Goal: Information Seeking & Learning: Learn about a topic

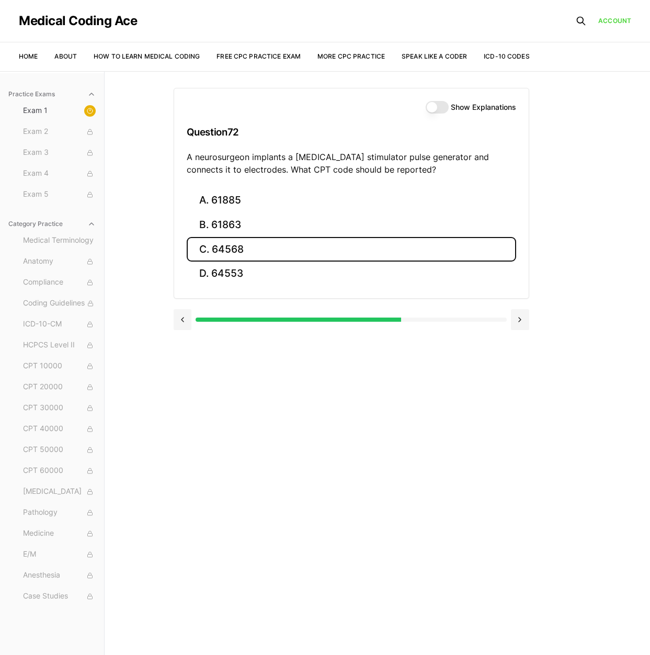
click at [246, 250] on button "C. 64568" at bounding box center [352, 249] width 330 height 25
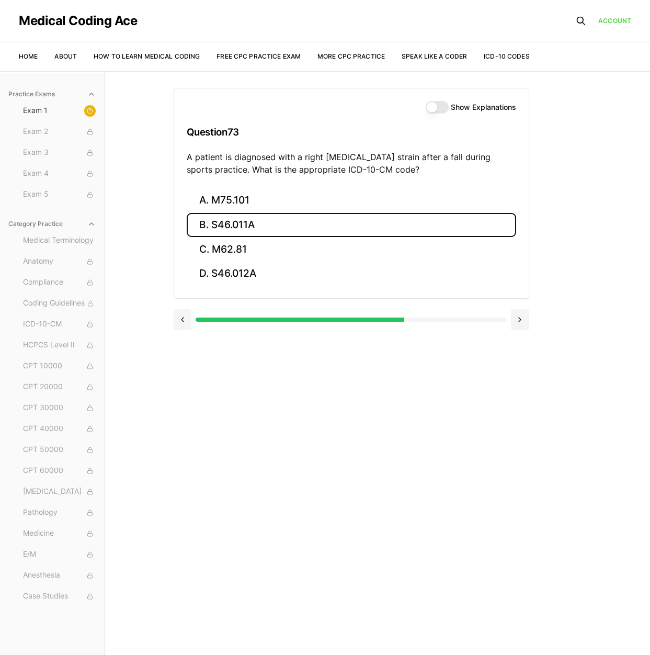
click at [227, 230] on button "B. S46.011A" at bounding box center [352, 225] width 330 height 25
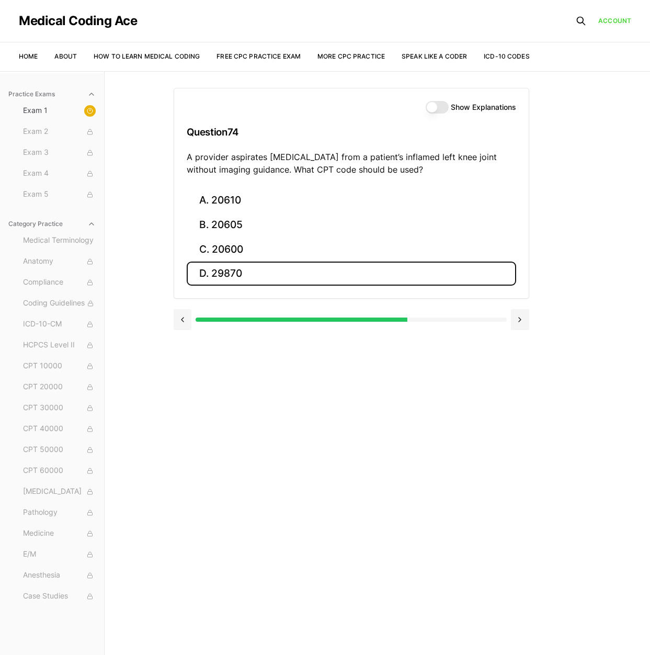
click at [212, 269] on button "D. 29870" at bounding box center [352, 274] width 330 height 25
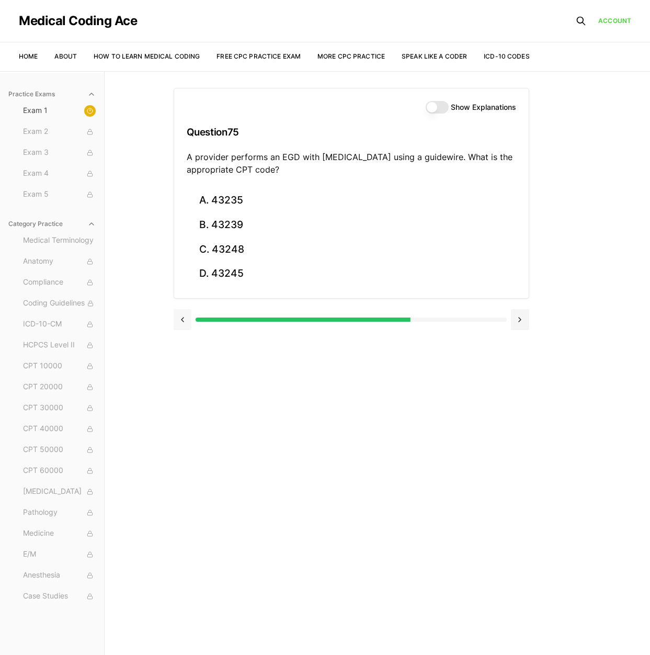
click at [188, 319] on button at bounding box center [183, 319] width 18 height 21
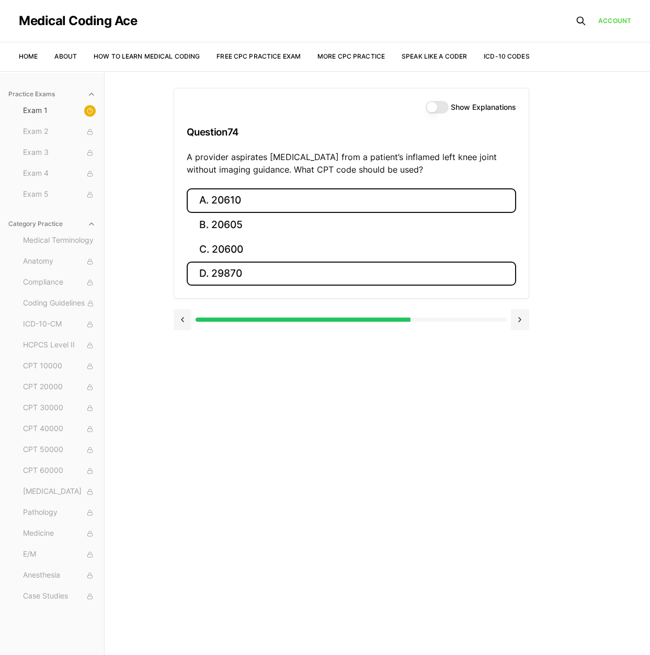
click at [206, 200] on button "A. 20610" at bounding box center [352, 200] width 330 height 25
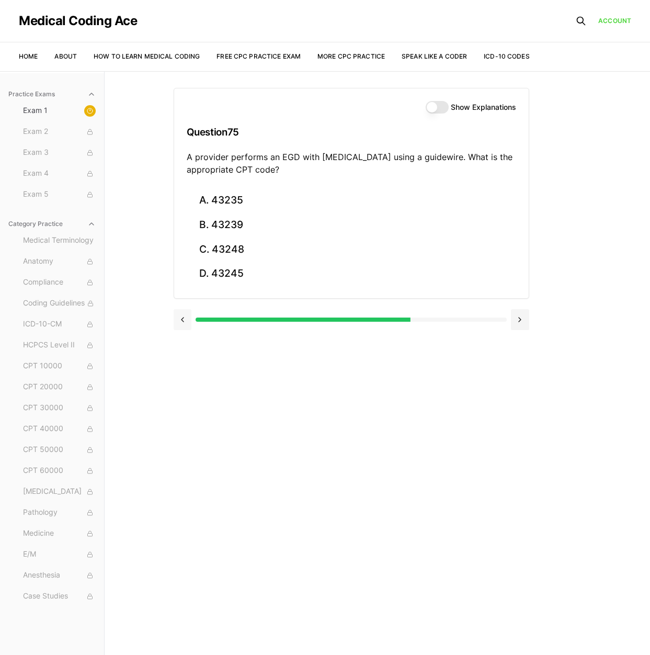
click at [184, 317] on button at bounding box center [183, 319] width 18 height 21
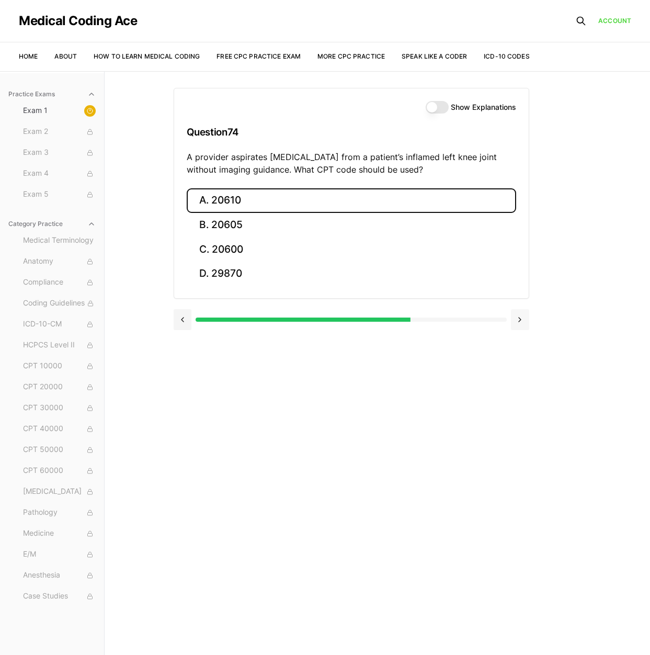
click at [522, 319] on button at bounding box center [520, 319] width 18 height 21
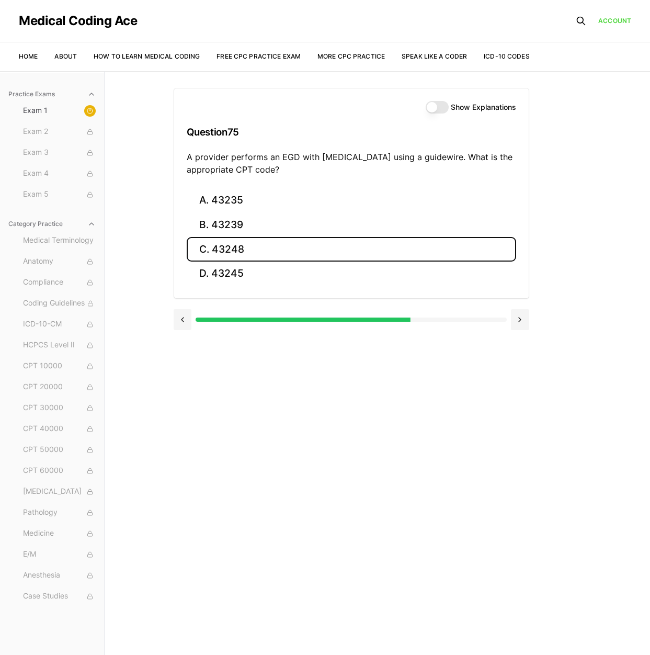
click at [218, 253] on button "C. 43248" at bounding box center [352, 249] width 330 height 25
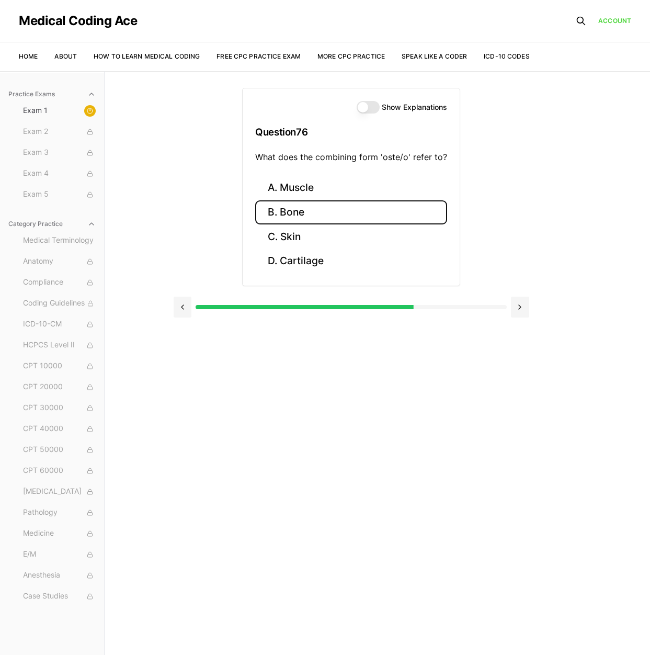
click at [307, 214] on button "B. Bone" at bounding box center [351, 212] width 192 height 25
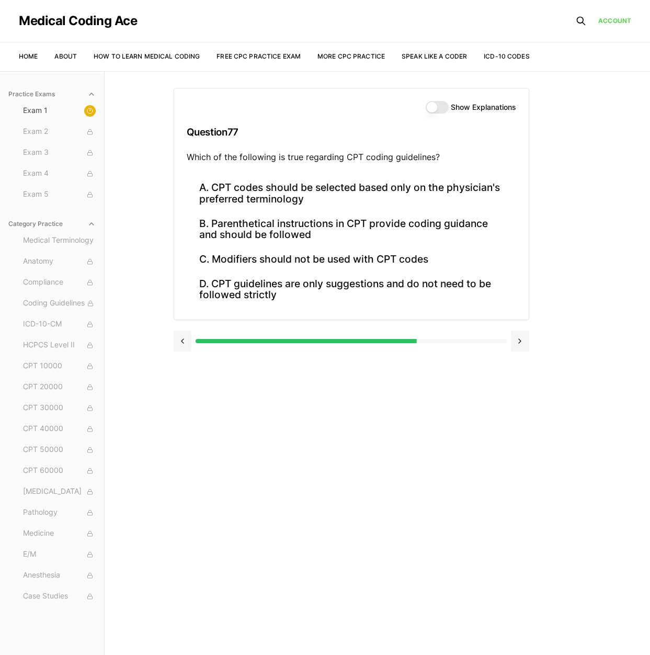
click at [420, 340] on div at bounding box center [351, 341] width 311 height 4
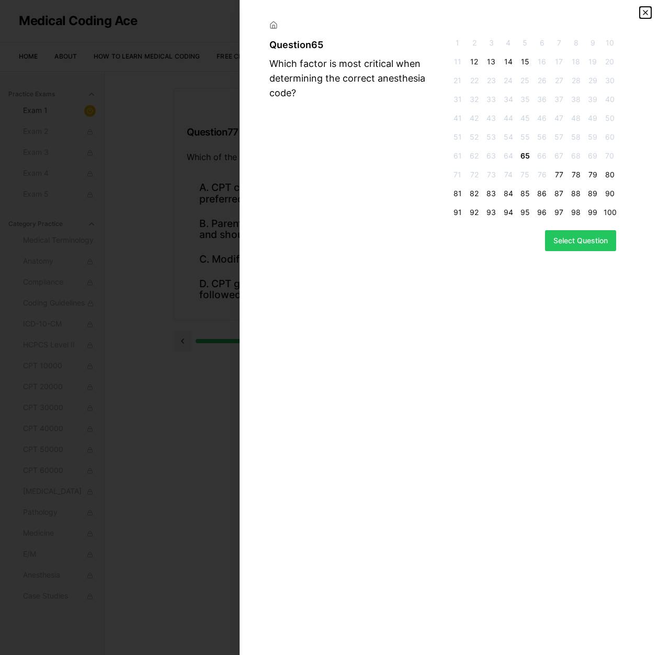
click at [647, 15] on icon "button" at bounding box center [646, 12] width 8 height 8
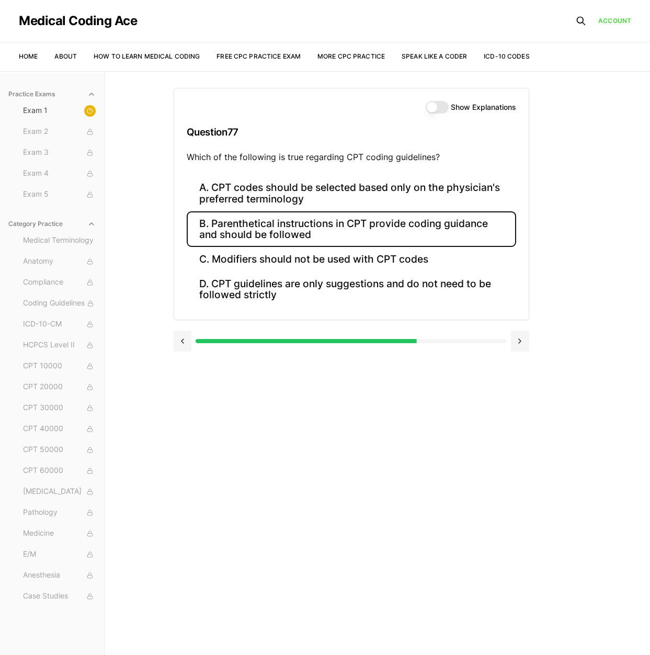
click at [356, 228] on button "B. Parenthetical instructions in CPT provide coding guidance and should be foll…" at bounding box center [352, 229] width 330 height 36
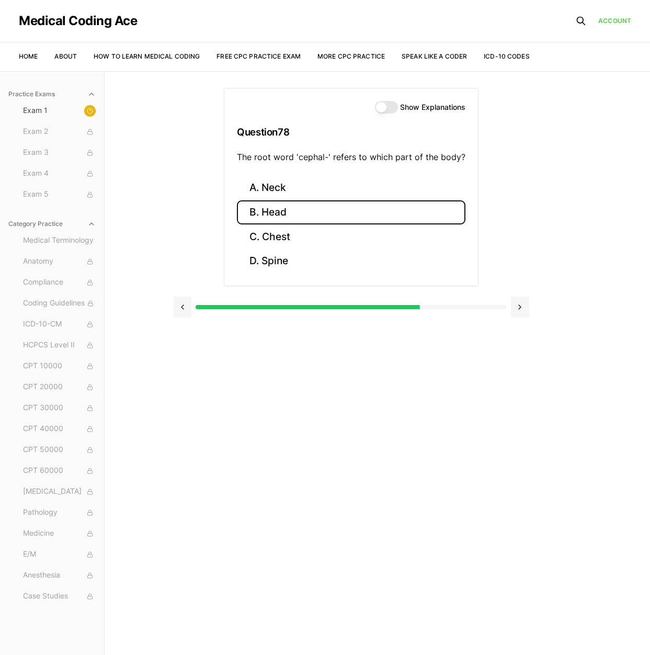
click at [276, 215] on button "B. Head" at bounding box center [351, 212] width 229 height 25
